Goal: Find specific page/section: Find specific page/section

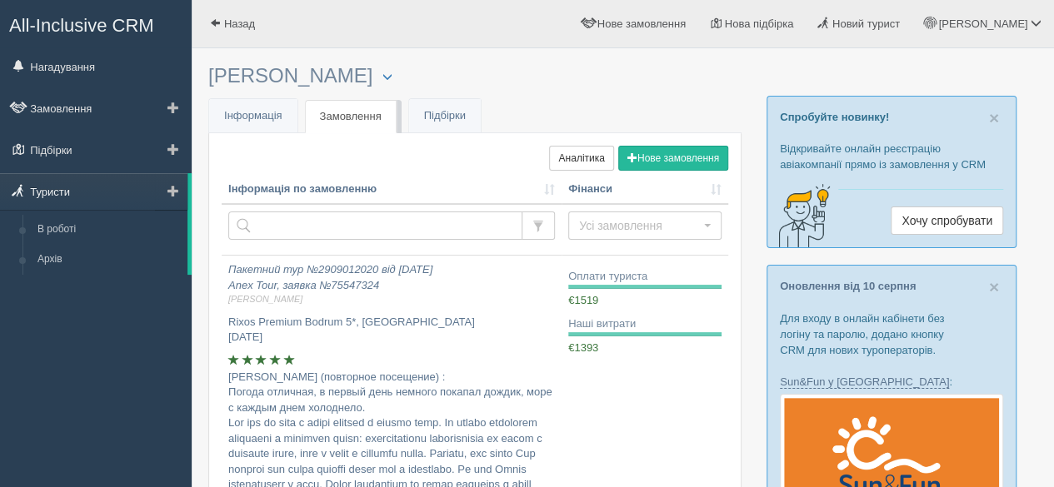
click at [62, 187] on link "Туристи" at bounding box center [93, 191] width 187 height 37
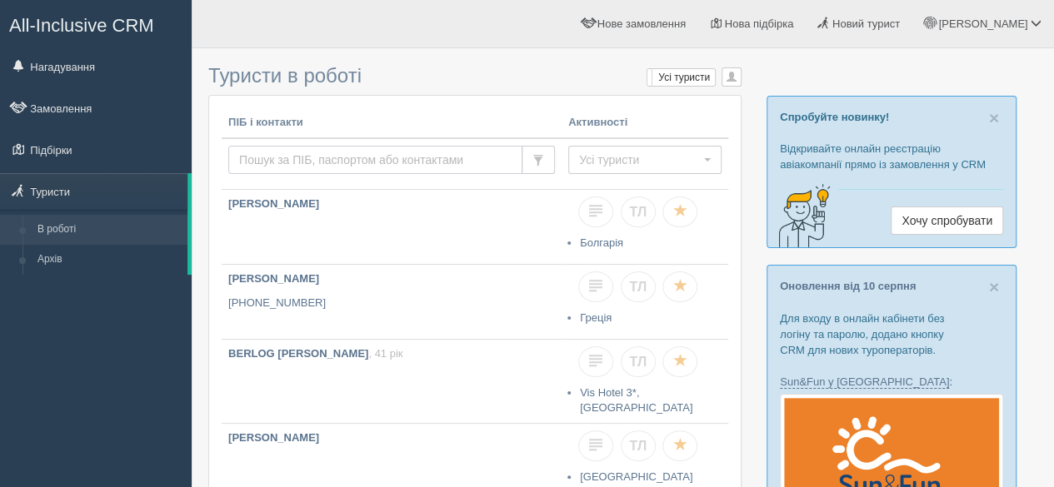
click at [306, 149] on input "text" at bounding box center [375, 160] width 294 height 28
type input "мічурін"
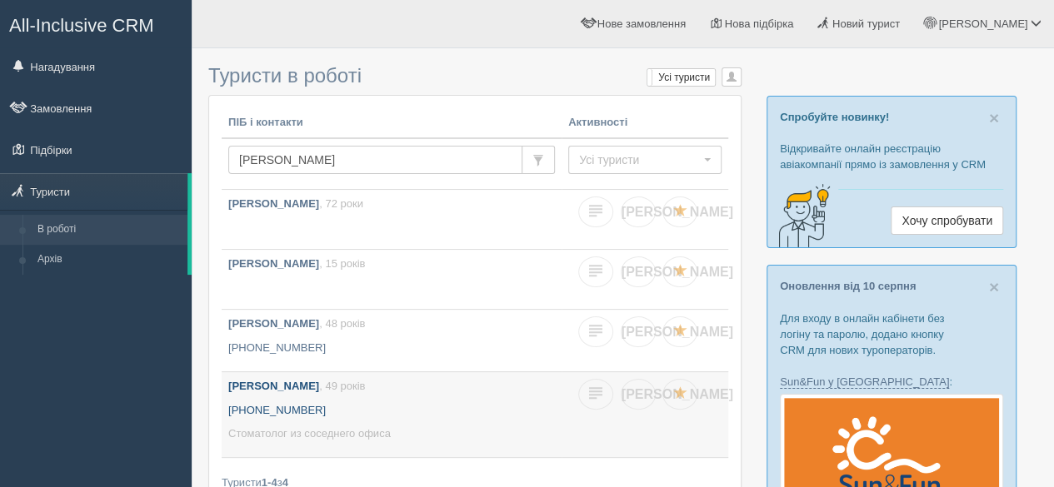
click at [386, 394] on link "Мічурін Дмитро , 49 років +380 67 715 0540 Стоматолог из соседнего офиса" at bounding box center [392, 414] width 340 height 85
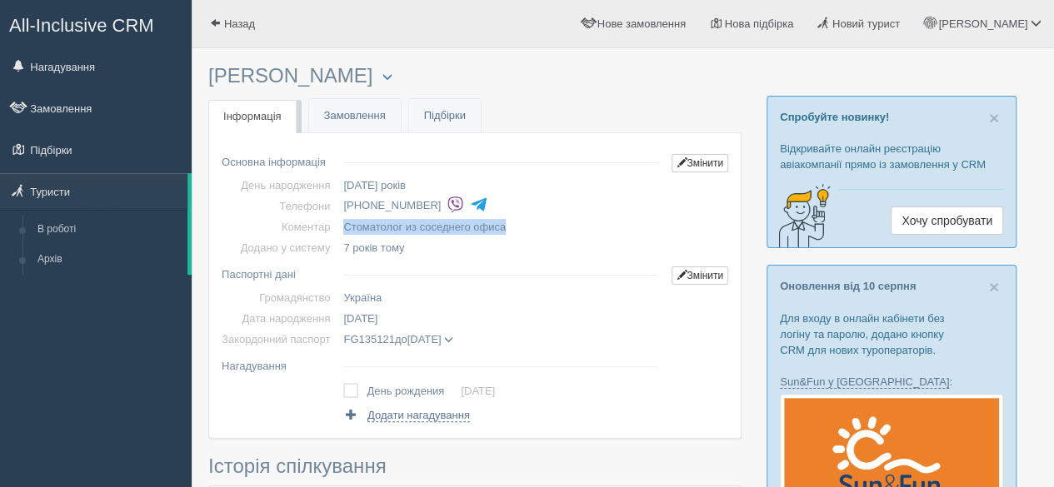
drag, startPoint x: 356, startPoint y: 225, endPoint x: 523, endPoint y: 224, distance: 166.6
click at [523, 224] on td "Стоматолог из соседнего офиса" at bounding box center [500, 227] width 328 height 21
click at [358, 108] on link "Замовлення" at bounding box center [355, 116] width 92 height 34
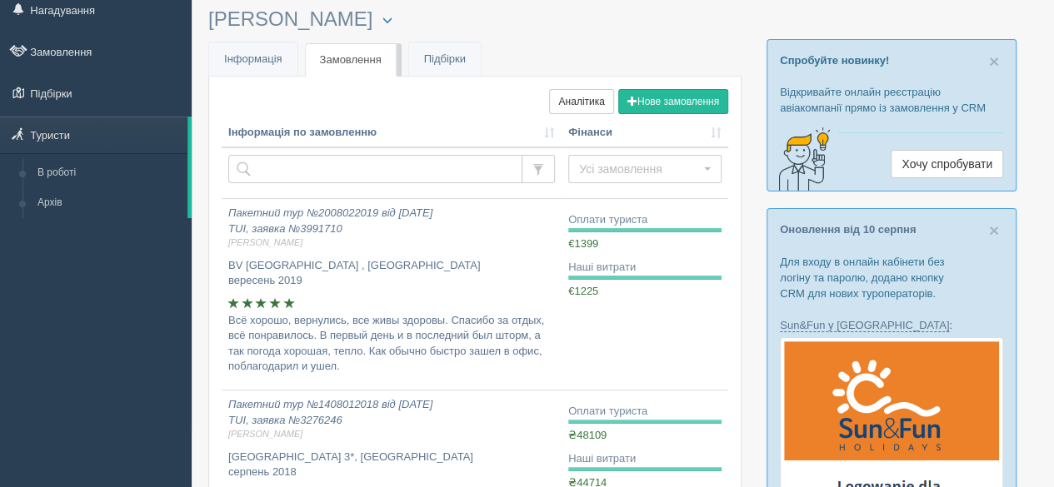
scroll to position [83, 0]
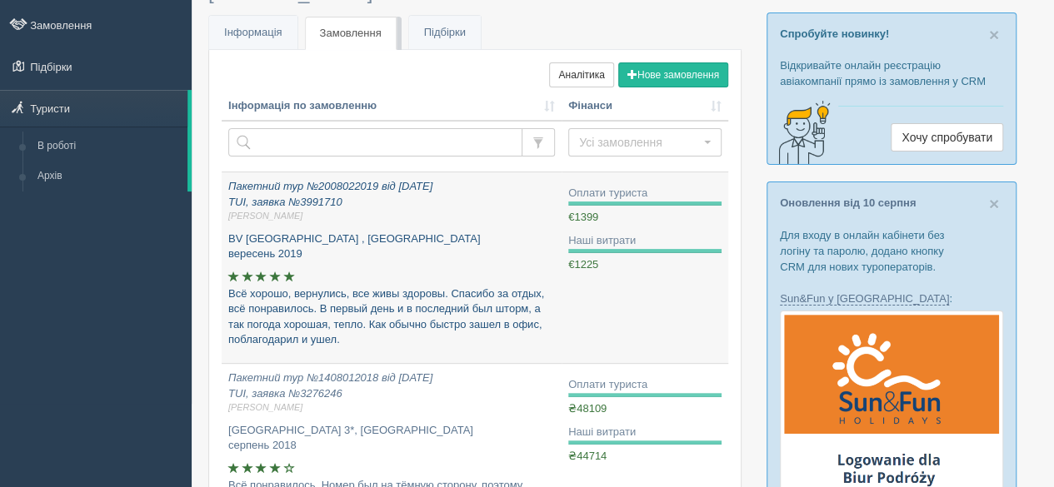
click at [409, 237] on p "BV [GEOGRAPHIC_DATA] , [GEOGRAPHIC_DATA] вересень 2019" at bounding box center [391, 247] width 326 height 31
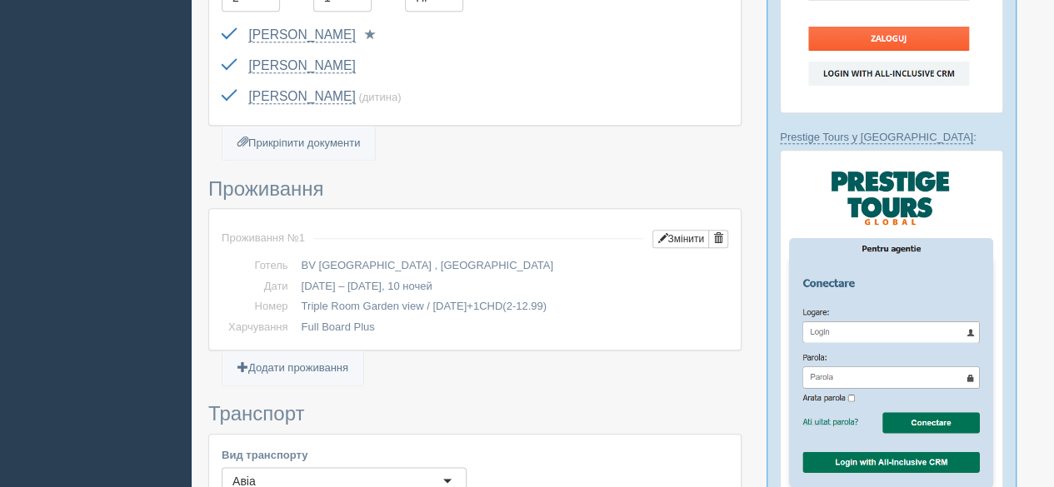
scroll to position [750, 0]
